Goal: Use online tool/utility: Utilize a website feature to perform a specific function

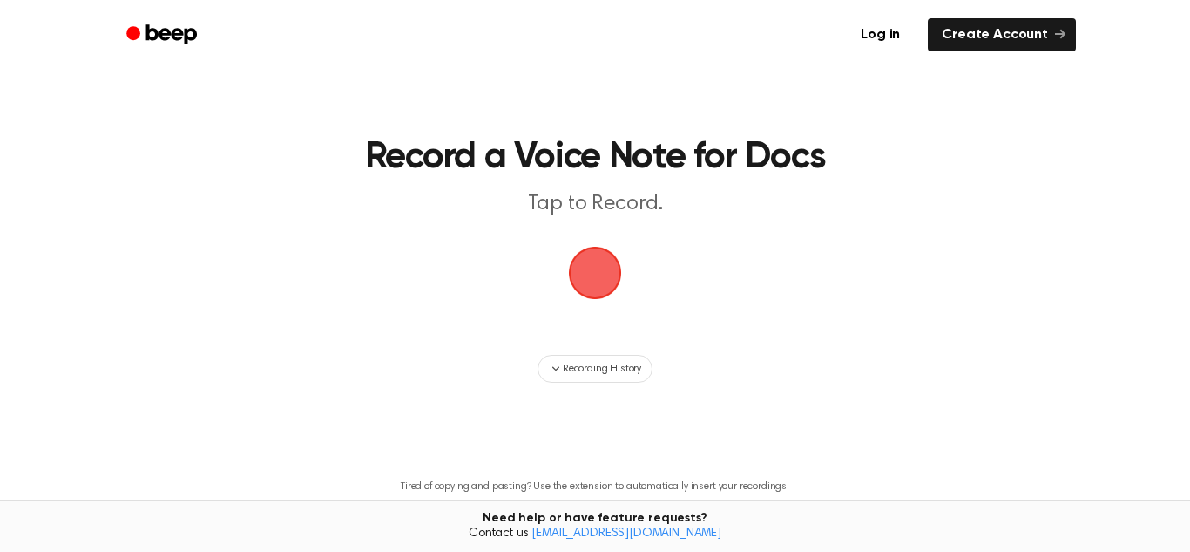
click at [597, 286] on span "button" at bounding box center [595, 272] width 49 height 49
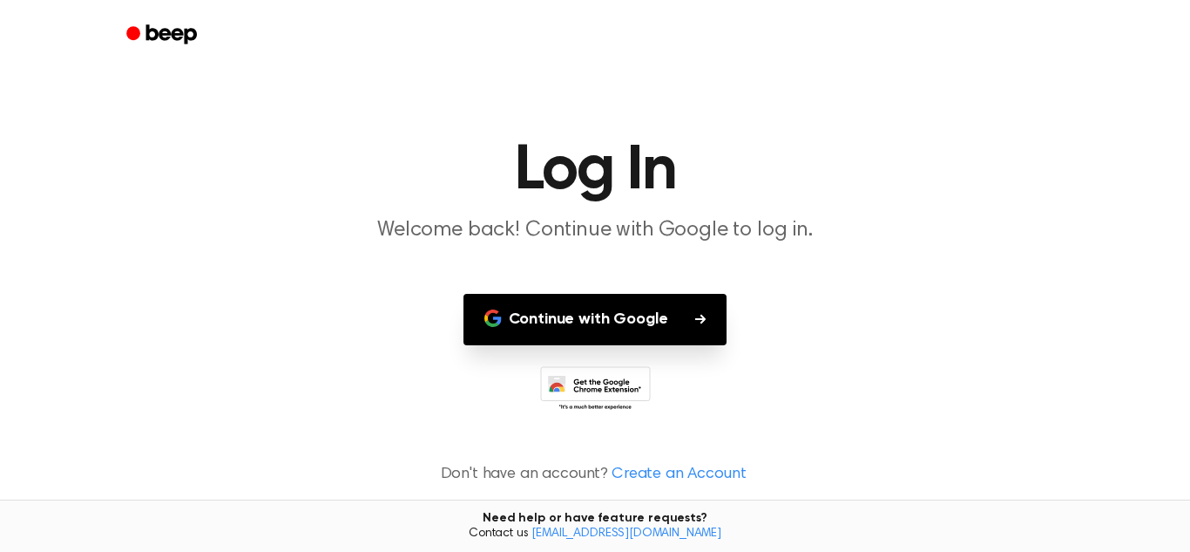
click at [607, 317] on button "Continue with Google" at bounding box center [596, 319] width 264 height 51
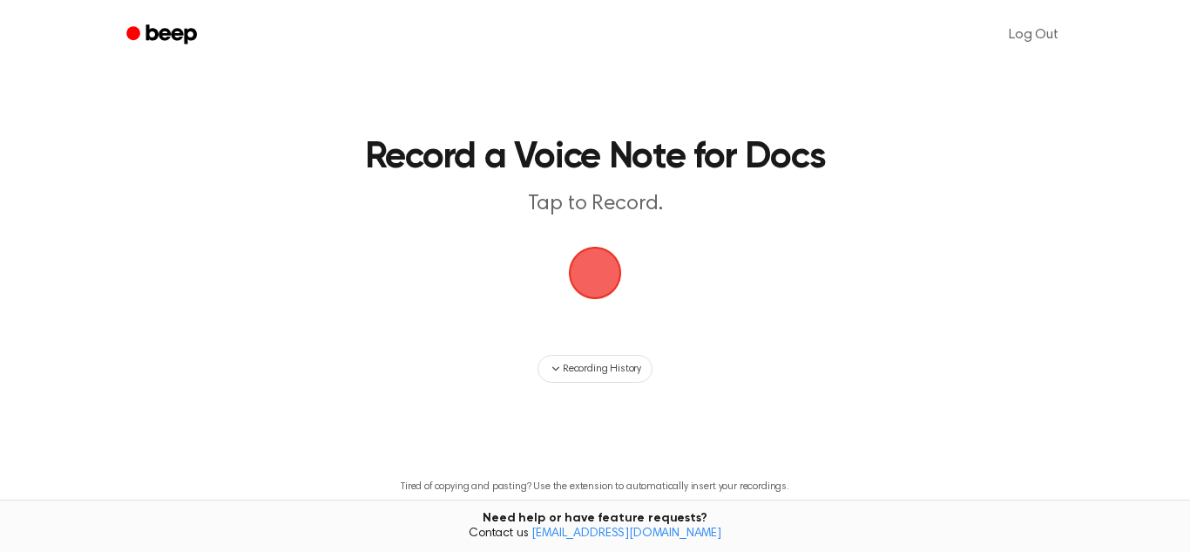
click at [601, 297] on span "button" at bounding box center [595, 272] width 49 height 49
click at [594, 261] on span "button" at bounding box center [595, 272] width 49 height 49
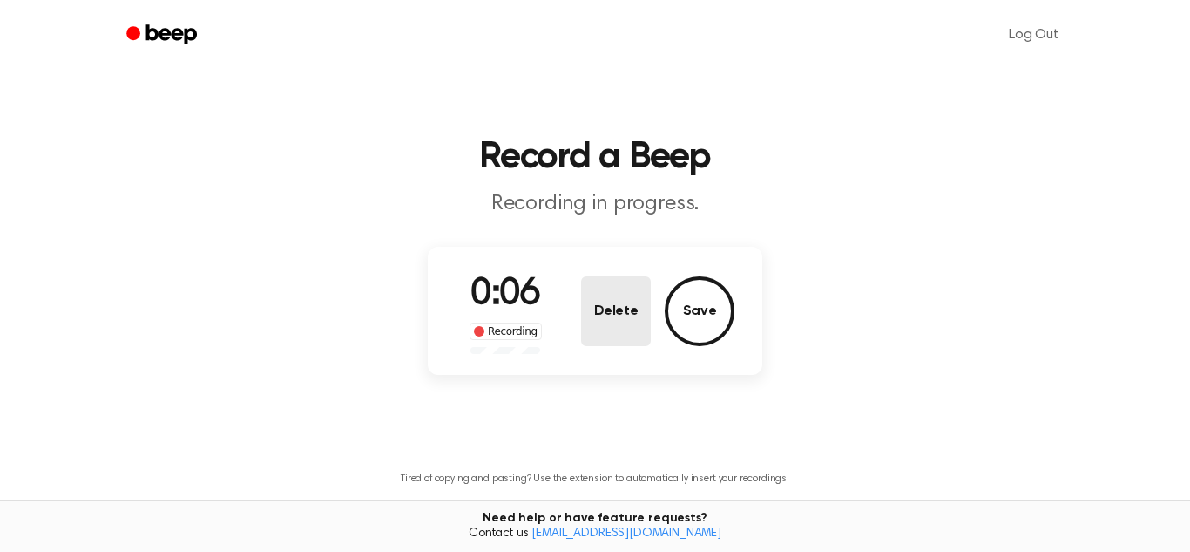
click at [636, 315] on button "Delete" at bounding box center [616, 311] width 70 height 70
